Goal: Use online tool/utility: Utilize a website feature to perform a specific function

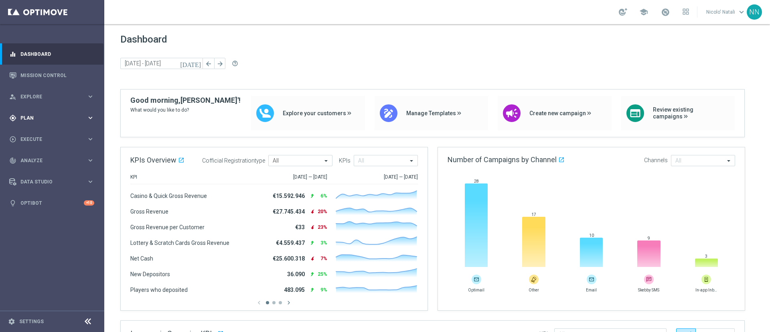
click at [34, 124] on div "gps_fixed Plan keyboard_arrow_right" at bounding box center [51, 117] width 103 height 21
click at [39, 94] on span "Explore" at bounding box center [53, 96] width 66 height 5
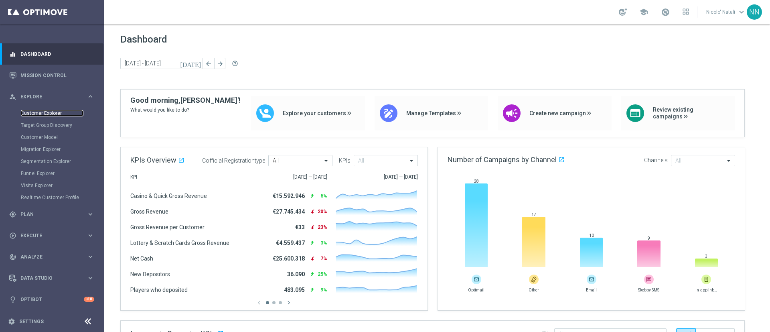
click at [39, 111] on link "Customer Explorer" at bounding box center [52, 113] width 63 height 6
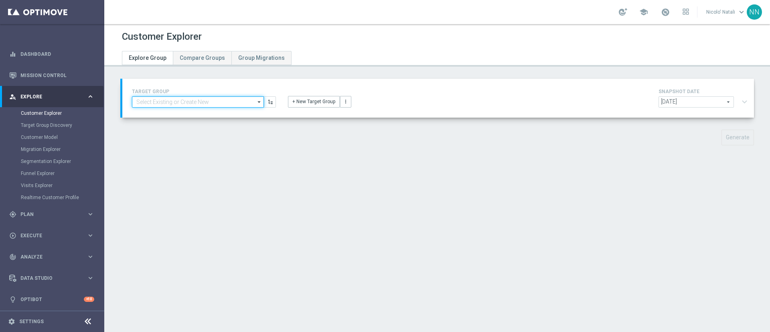
click at [201, 101] on input at bounding box center [198, 101] width 132 height 11
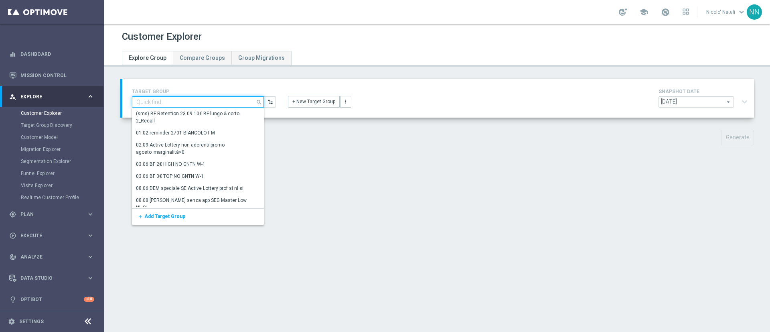
click at [201, 101] on input at bounding box center [198, 101] width 132 height 11
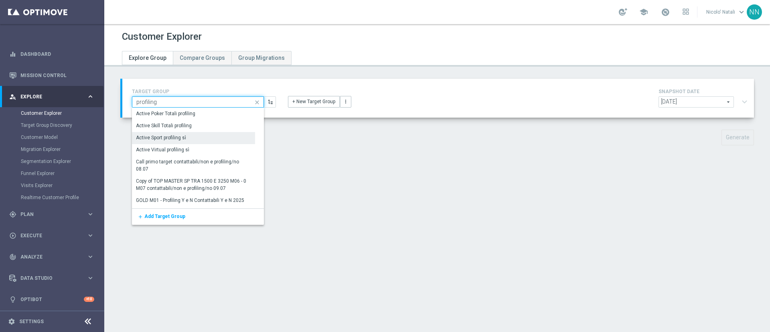
type input "profiling"
click at [186, 137] on div "Active Sport profiling sì" at bounding box center [193, 138] width 123 height 12
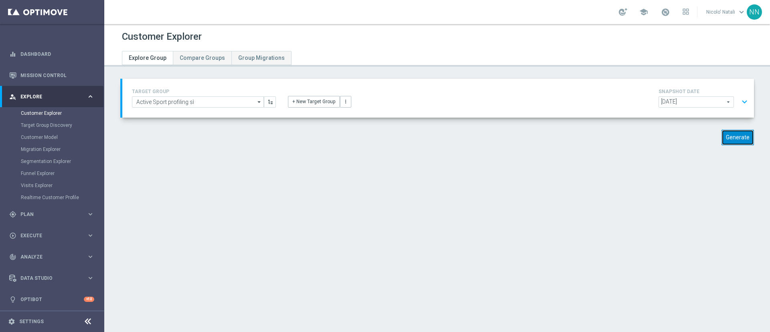
click at [726, 134] on button "Generate" at bounding box center [738, 138] width 32 height 16
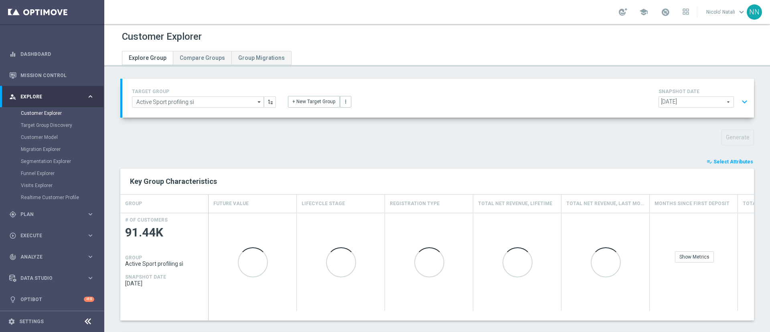
scroll to position [66, 0]
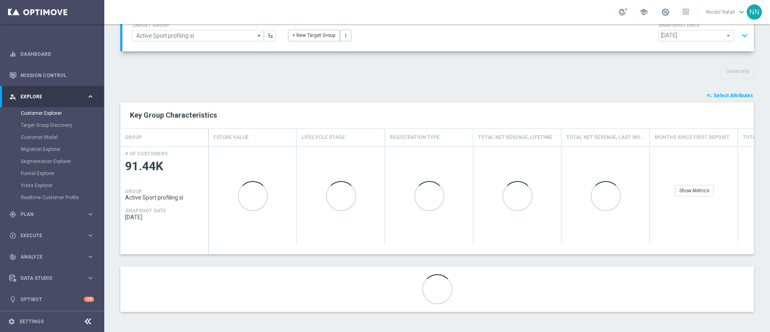
click at [720, 93] on span "Select Attributes" at bounding box center [734, 96] width 40 height 6
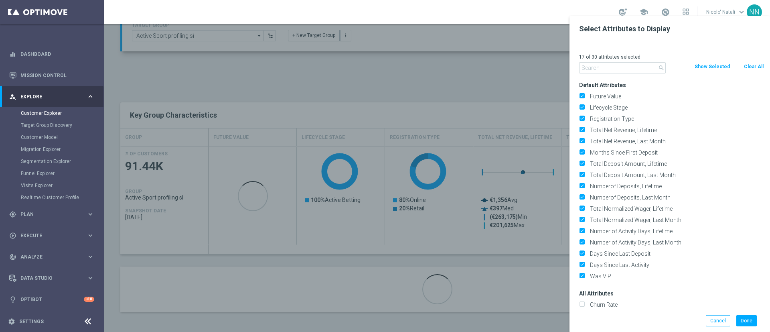
click at [750, 69] on button "Clear All" at bounding box center [753, 66] width 21 height 9
checkbox input "false"
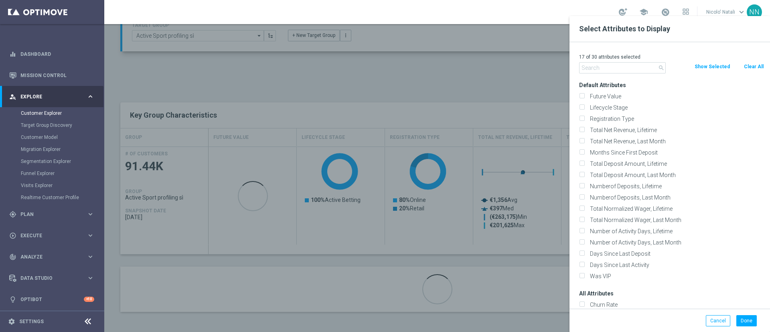
checkbox input "false"
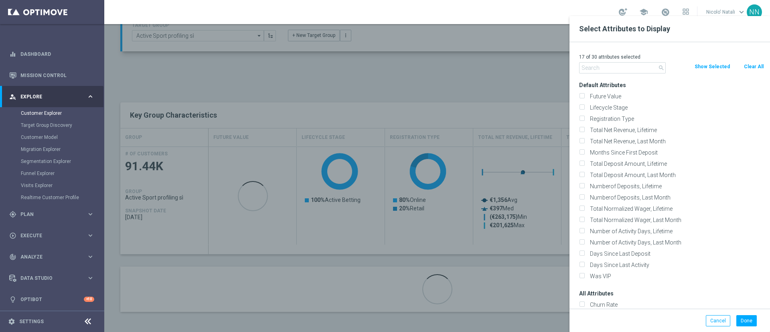
checkbox input "false"
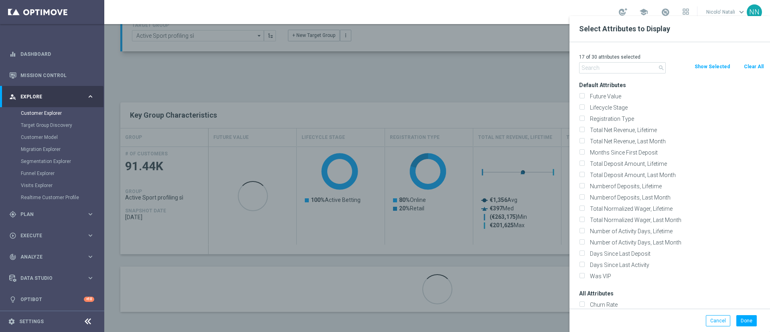
checkbox input "false"
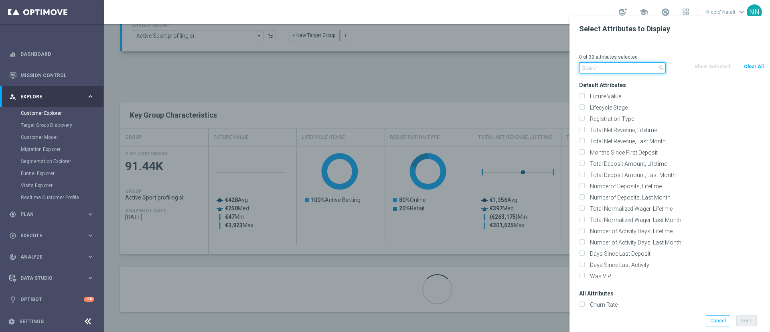
click at [637, 69] on input "text" at bounding box center [622, 67] width 87 height 11
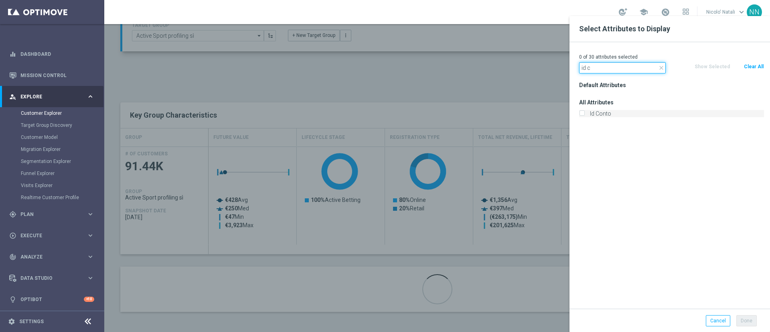
type input "id c"
click at [598, 115] on label "Id Conto" at bounding box center [675, 113] width 177 height 7
click at [584, 115] on input "Id Conto" at bounding box center [581, 114] width 5 height 5
checkbox input "true"
click at [752, 322] on button "Done" at bounding box center [746, 320] width 20 height 11
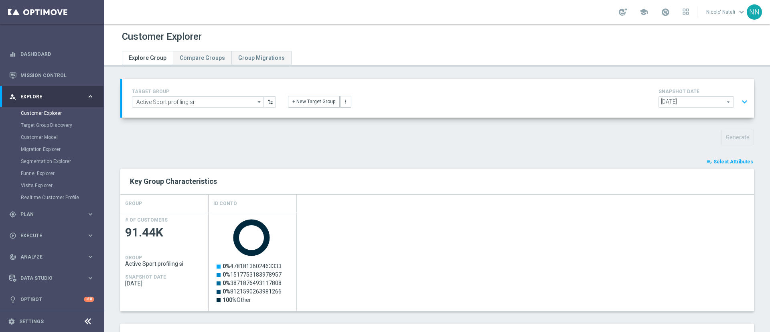
scroll to position [57, 0]
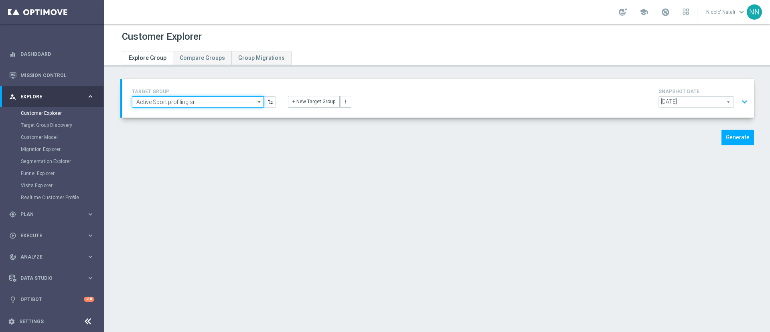
click at [203, 103] on input "Active Sport profiling sì" at bounding box center [198, 101] width 132 height 11
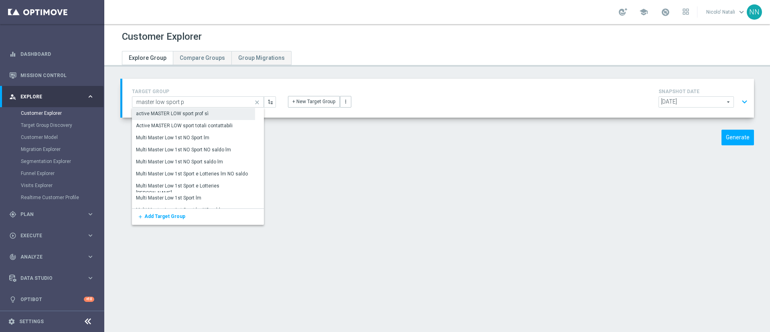
click at [199, 112] on div "active MASTER LOW sport prof sì" at bounding box center [172, 113] width 73 height 7
type input "active MASTER LOW sport prof sì"
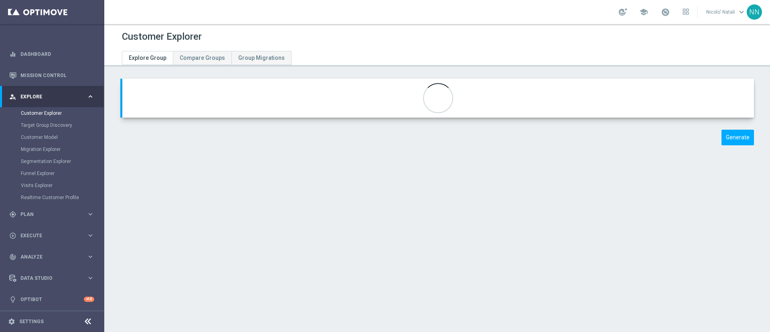
type input "Active BETTING Master low"
click at [732, 137] on button "Generate" at bounding box center [738, 138] width 32 height 16
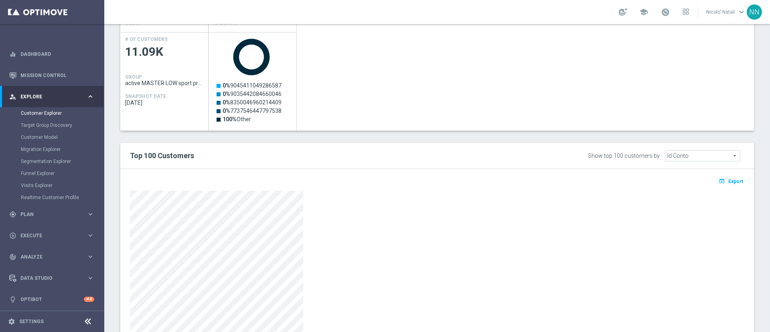
scroll to position [184, 0]
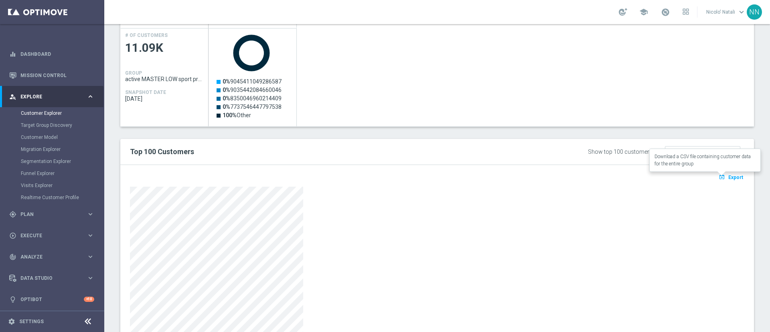
click at [719, 177] on icon "open_in_browser" at bounding box center [723, 177] width 8 height 6
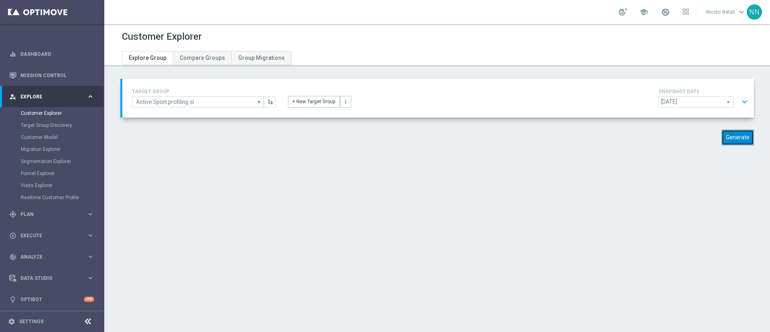
click at [730, 137] on button "Generate" at bounding box center [738, 138] width 32 height 16
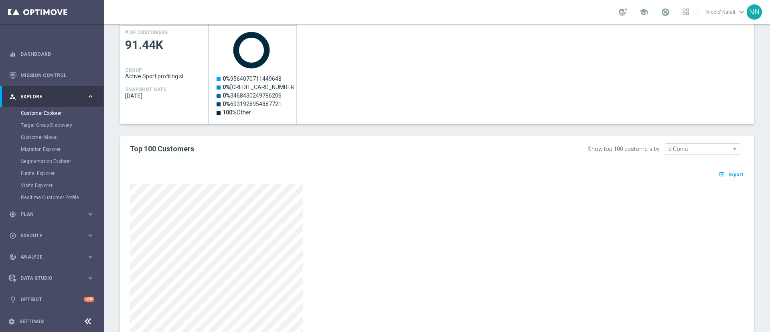
scroll to position [188, 0]
click at [719, 176] on button "open_in_browser Export" at bounding box center [731, 173] width 27 height 10
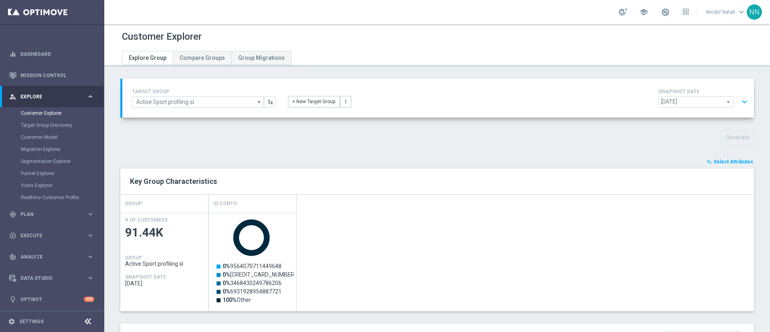
scroll to position [188, 0]
